Goal: Information Seeking & Learning: Learn about a topic

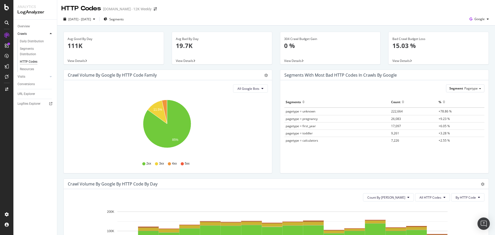
scroll to position [77, 0]
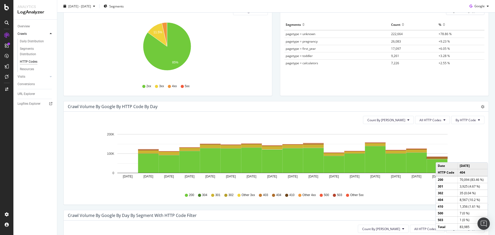
click at [441, 157] on rect "A chart." at bounding box center [437, 158] width 21 height 2
